Goal: Find specific page/section: Find specific page/section

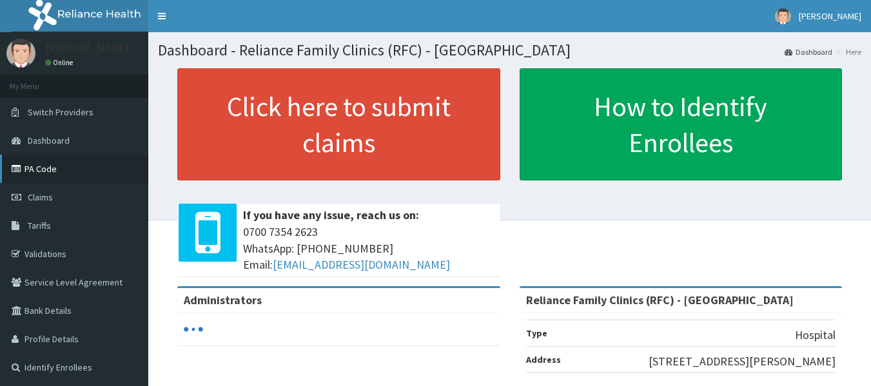
click at [52, 171] on link "PA Code" at bounding box center [74, 169] width 148 height 28
